Goal: Task Accomplishment & Management: Complete application form

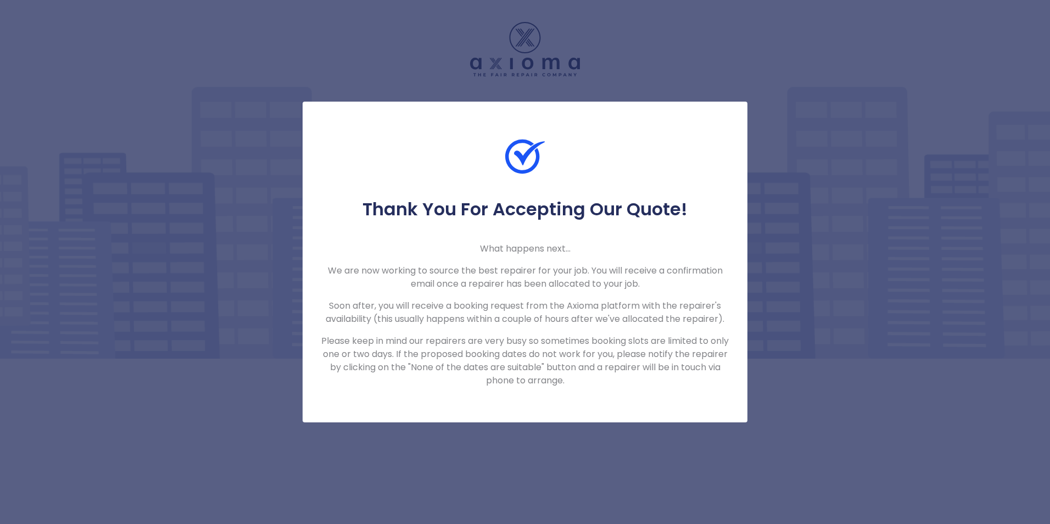
click at [723, 52] on div "Thank You For Accepting Our Quote! What happens next... We are now working to s…" at bounding box center [525, 262] width 1050 height 524
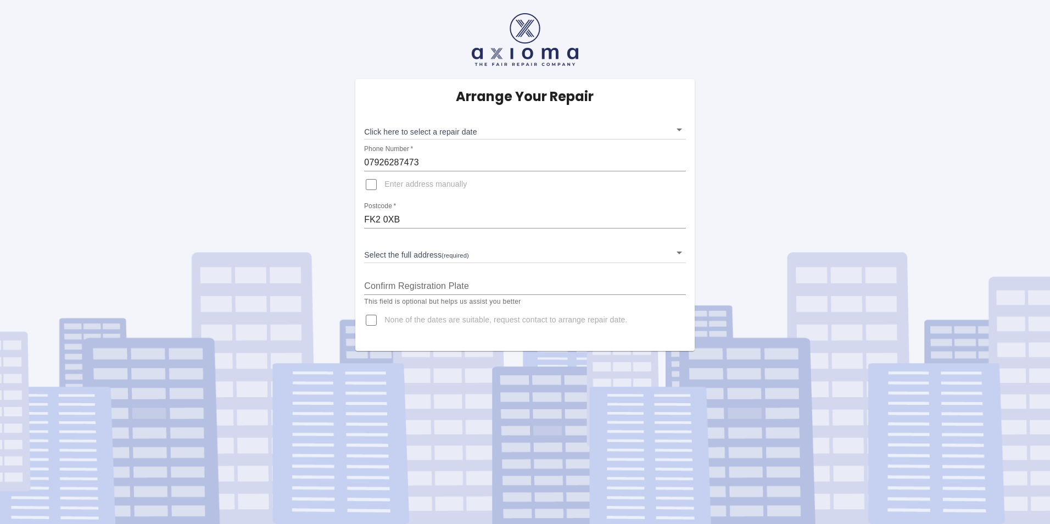
click at [532, 131] on body "Arrange Your Repair Click here to select a repair date ​ Phone Number   * 07926…" at bounding box center [525, 262] width 1050 height 524
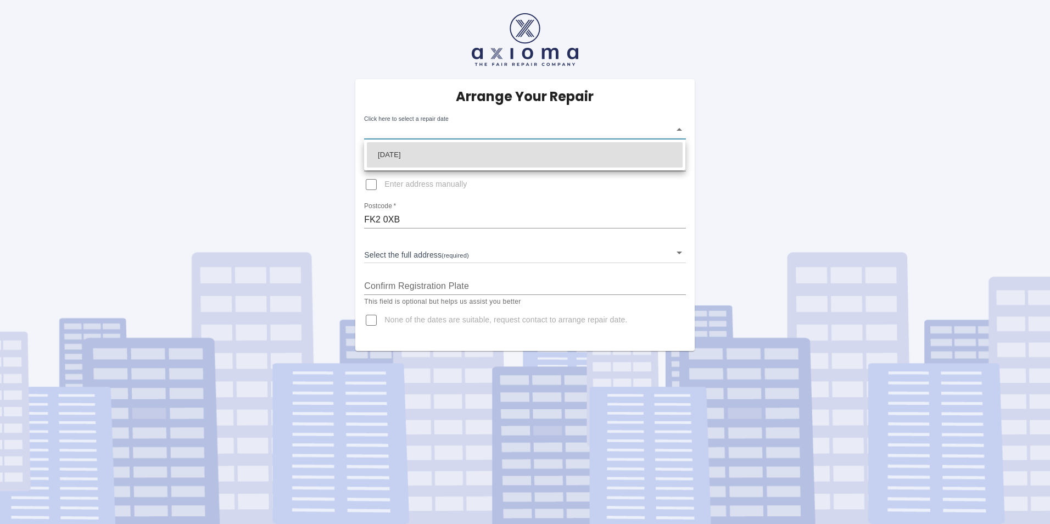
click at [532, 131] on div at bounding box center [525, 262] width 1050 height 524
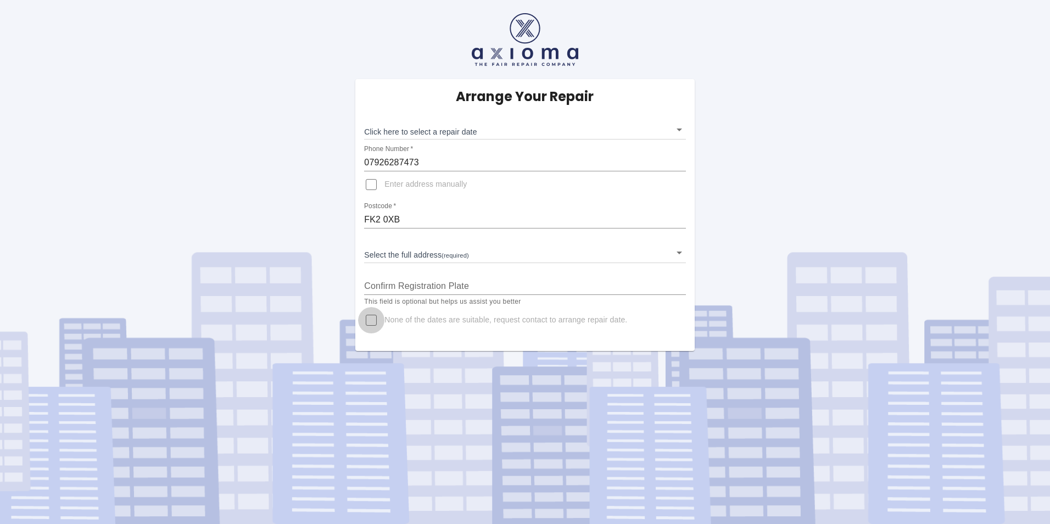
click at [370, 319] on input "None of the dates are suitable, request contact to arrange repair date." at bounding box center [371, 320] width 26 height 26
checkbox input "true"
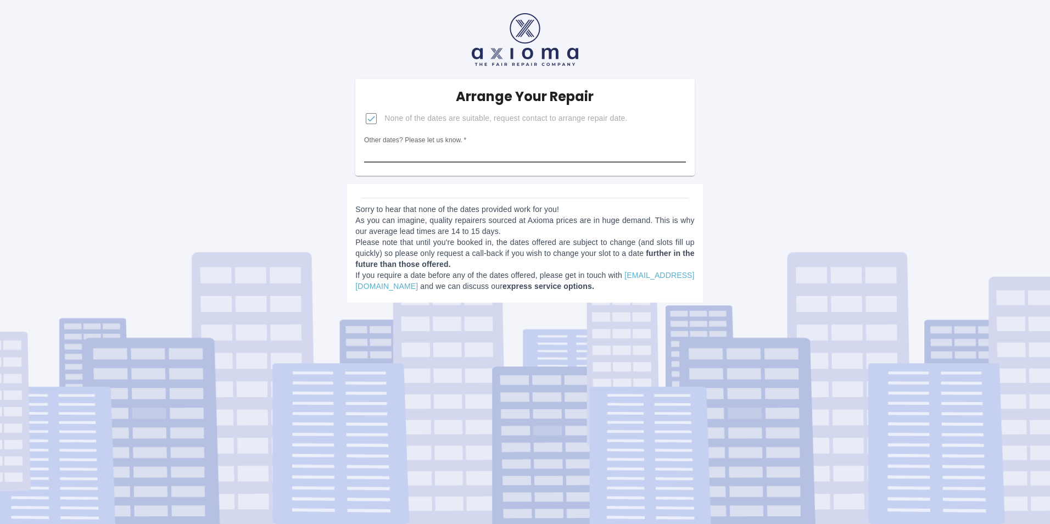
click at [443, 153] on input "Other dates? Please let us know.   *" at bounding box center [524, 154] width 321 height 18
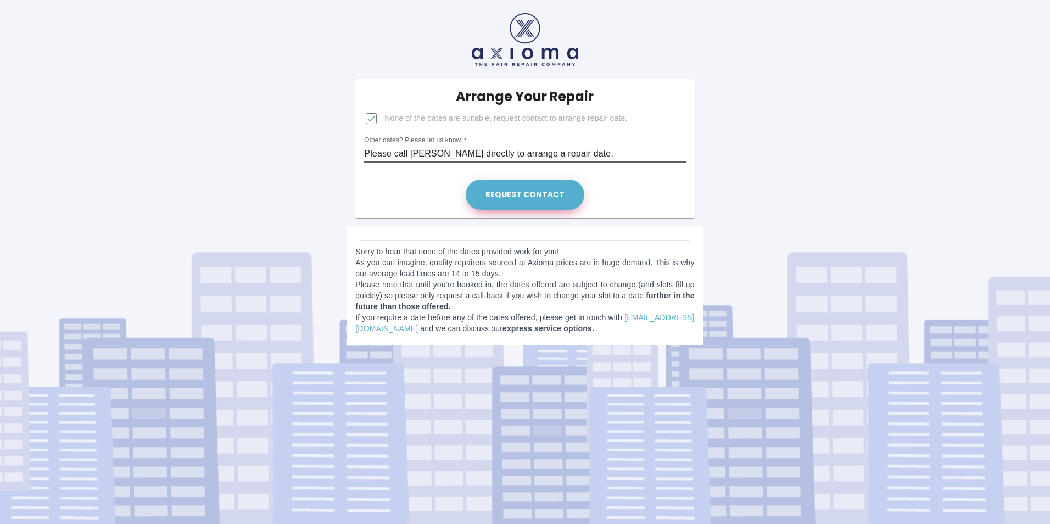
type input "Please call [PERSON_NAME] directly to arrange a repair date,"
click at [504, 199] on button "Request contact" at bounding box center [525, 195] width 119 height 30
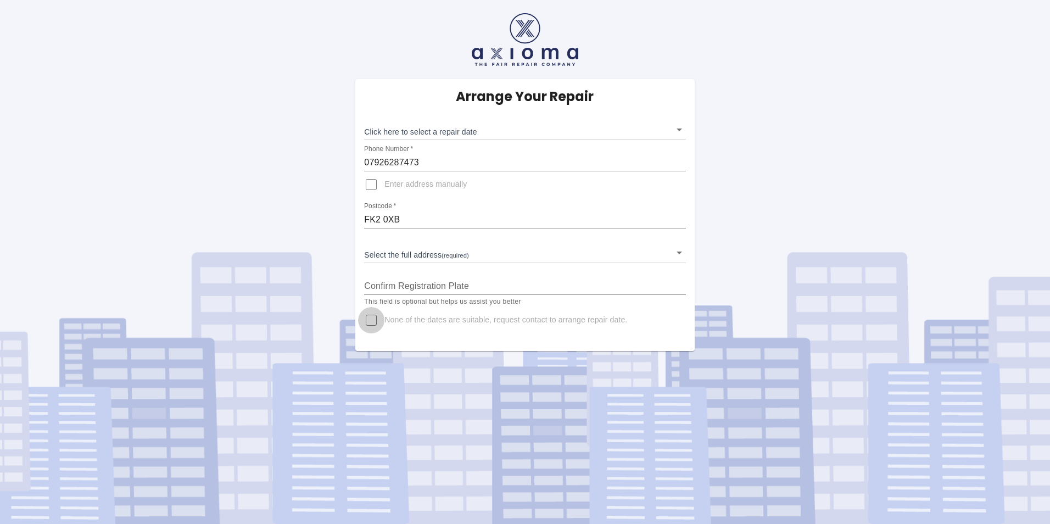
click at [373, 319] on input "None of the dates are suitable, request contact to arrange repair date." at bounding box center [371, 320] width 26 height 26
checkbox input "true"
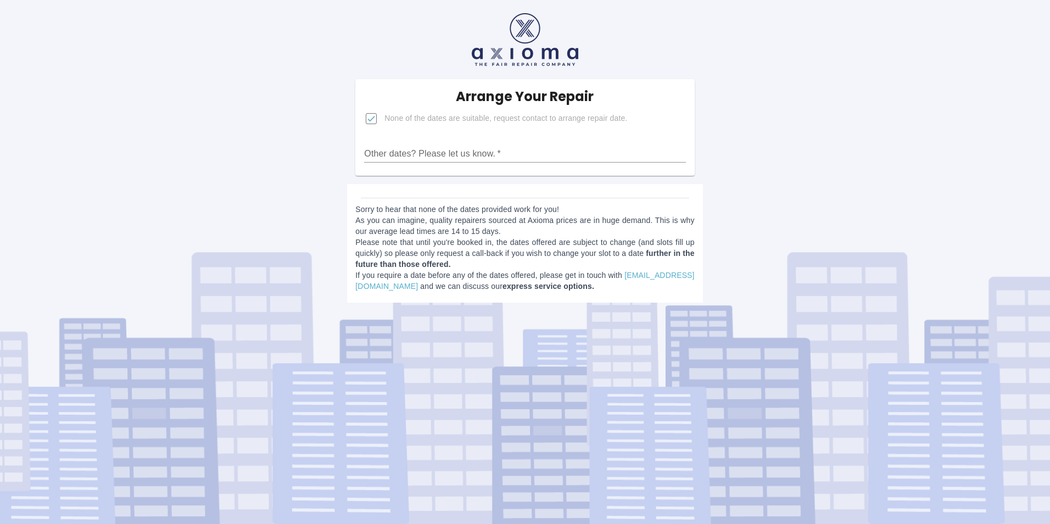
click at [402, 148] on input "Other dates? Please let us know.   *" at bounding box center [524, 154] width 321 height 18
type input "Please call [PERSON_NAME] directly to arrange a repair date,"
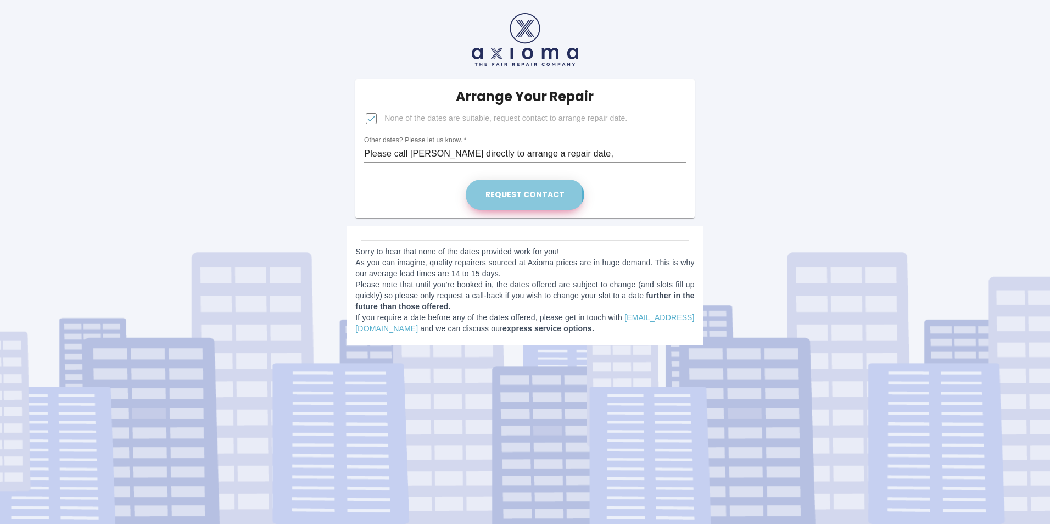
click at [505, 197] on button "Request contact" at bounding box center [525, 195] width 119 height 30
